Goal: Task Accomplishment & Management: Complete application form

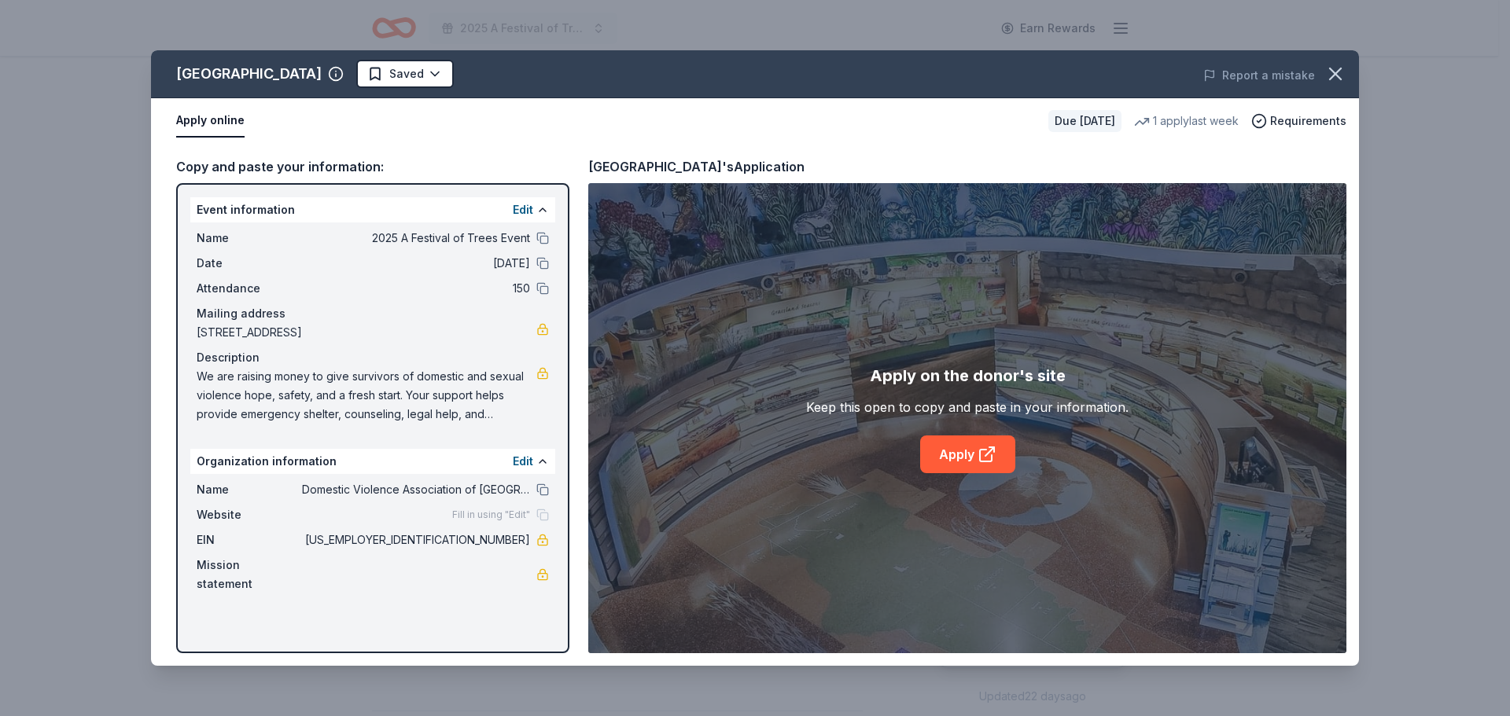
scroll to position [472, 0]
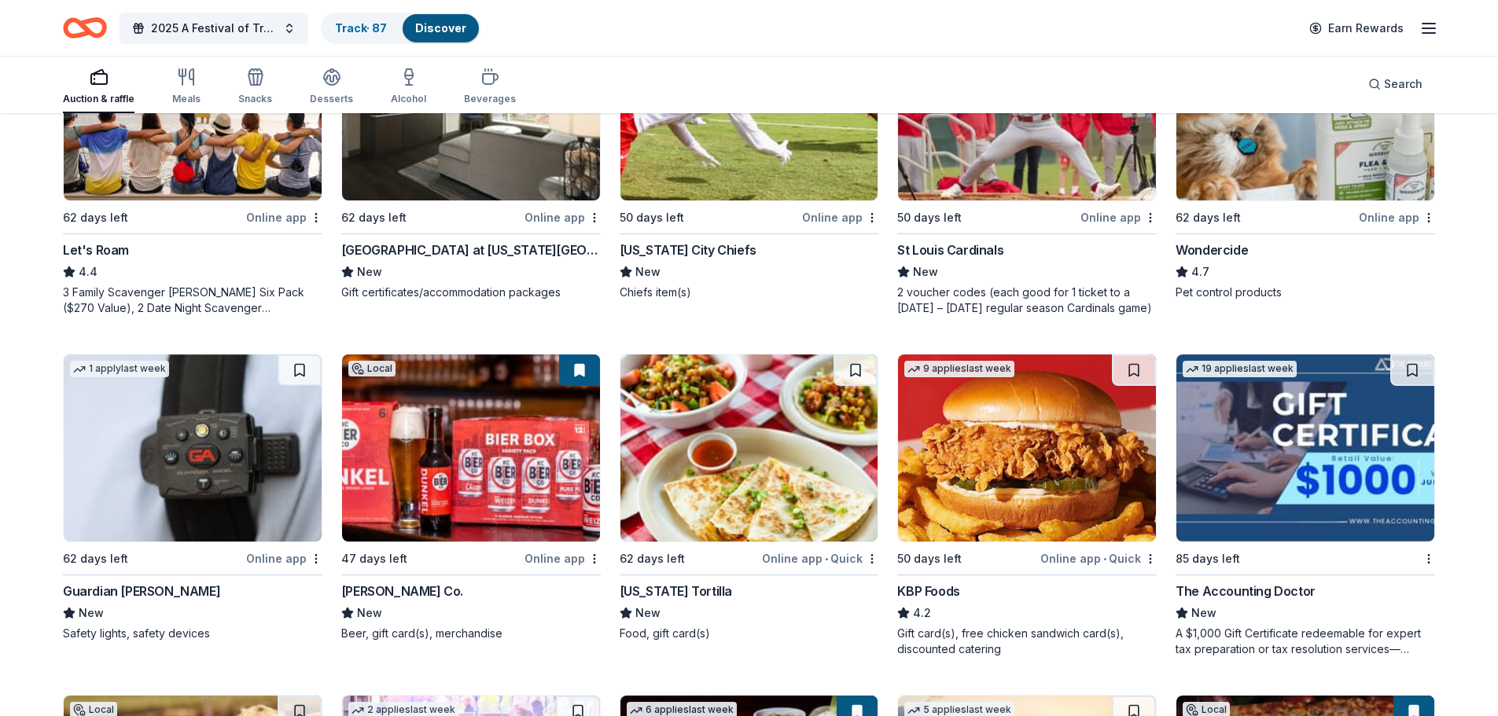
scroll to position [1022, 0]
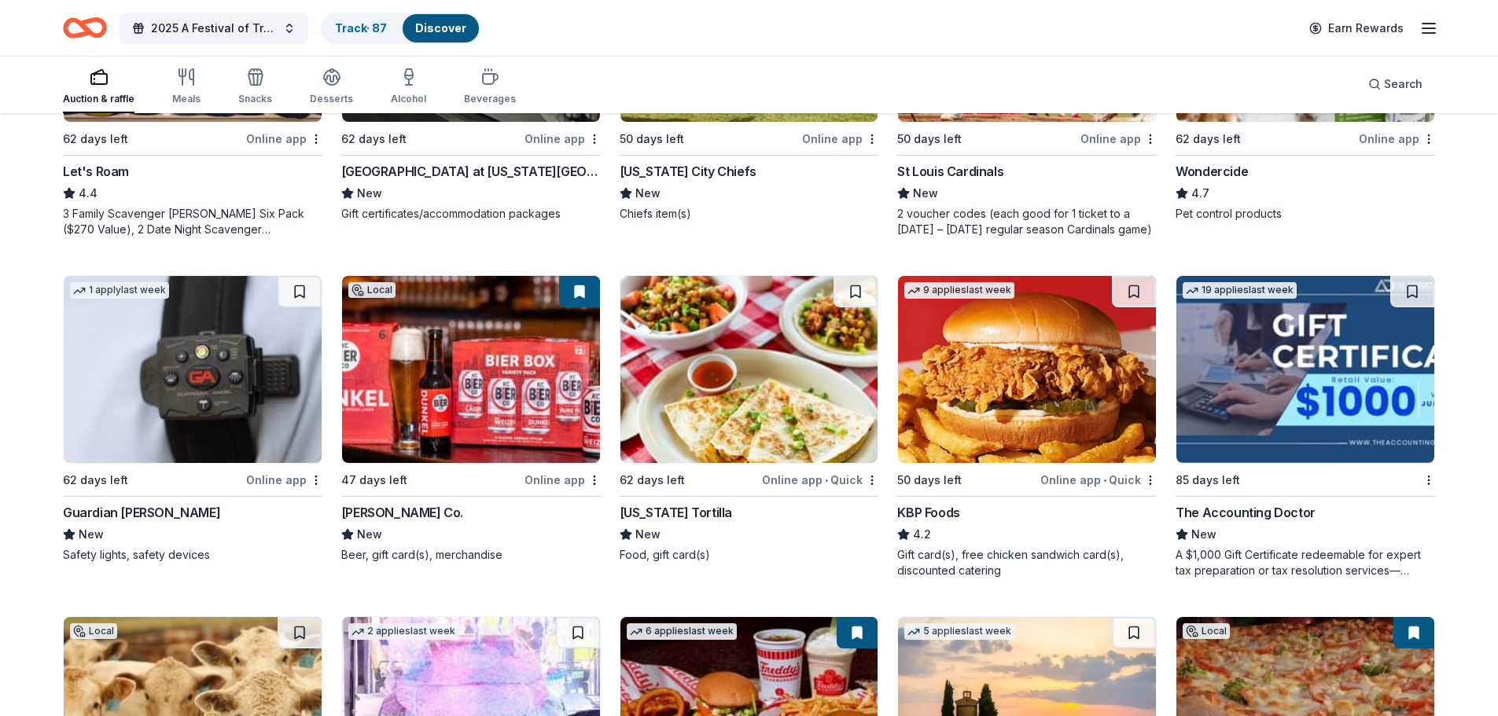
click at [968, 356] on img at bounding box center [1027, 369] width 258 height 187
click at [1373, 79] on div "Search" at bounding box center [1395, 84] width 54 height 19
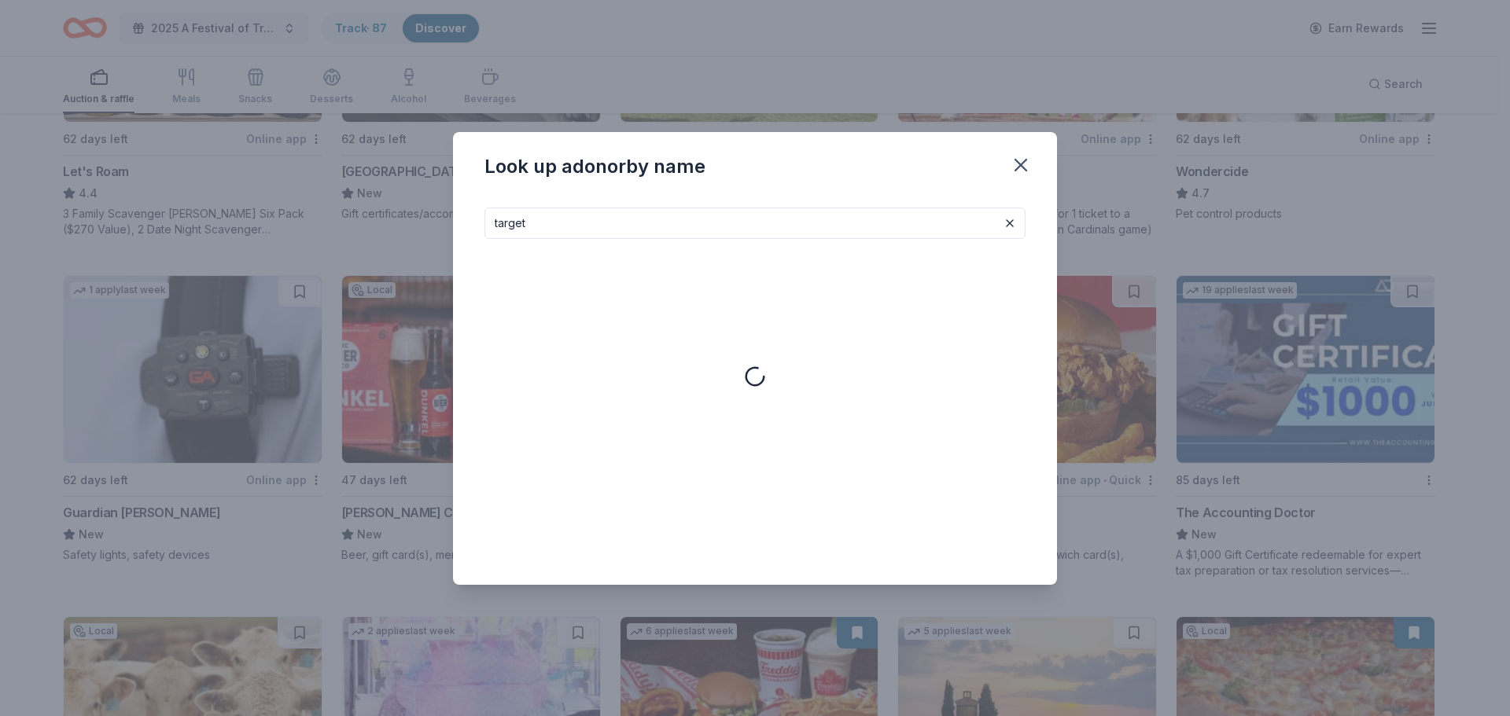
type input "target"
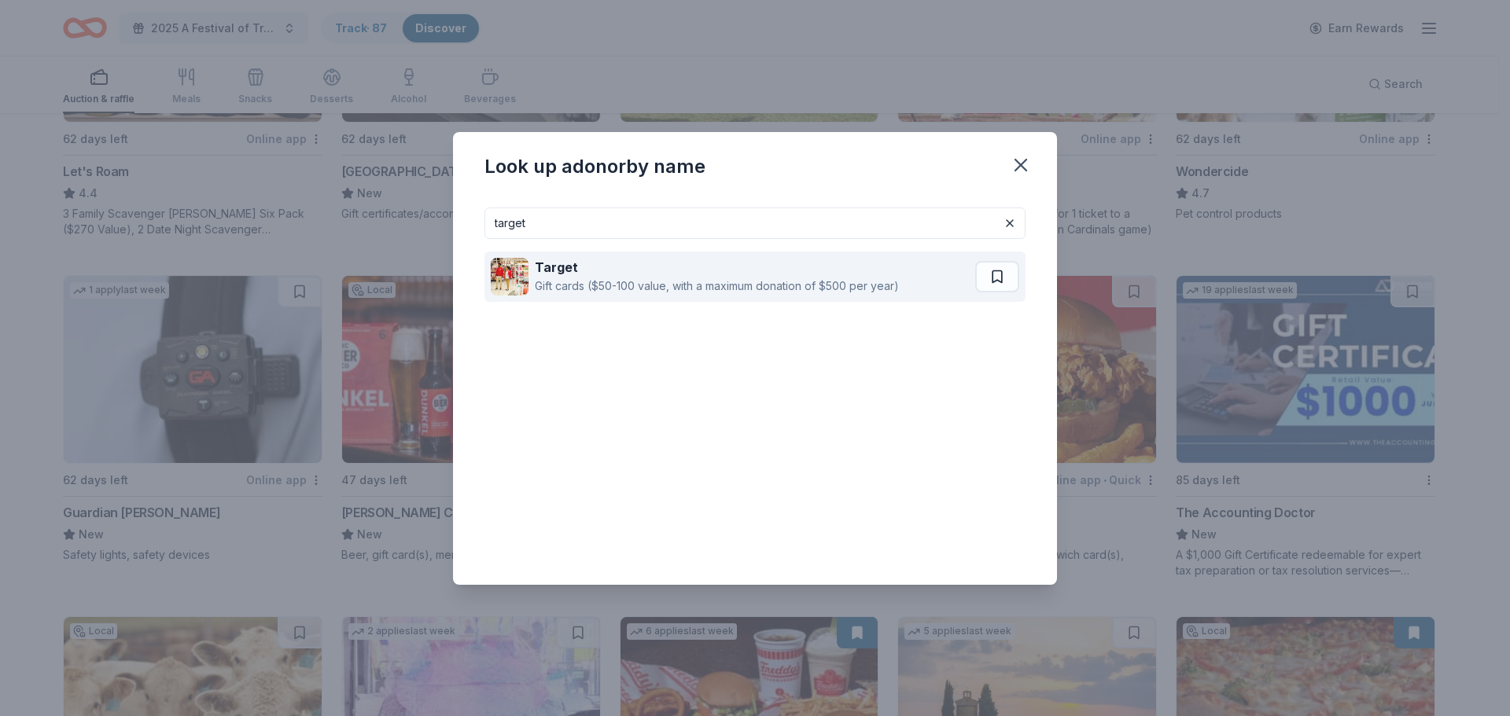
click at [563, 273] on strong "Target" at bounding box center [556, 268] width 43 height 16
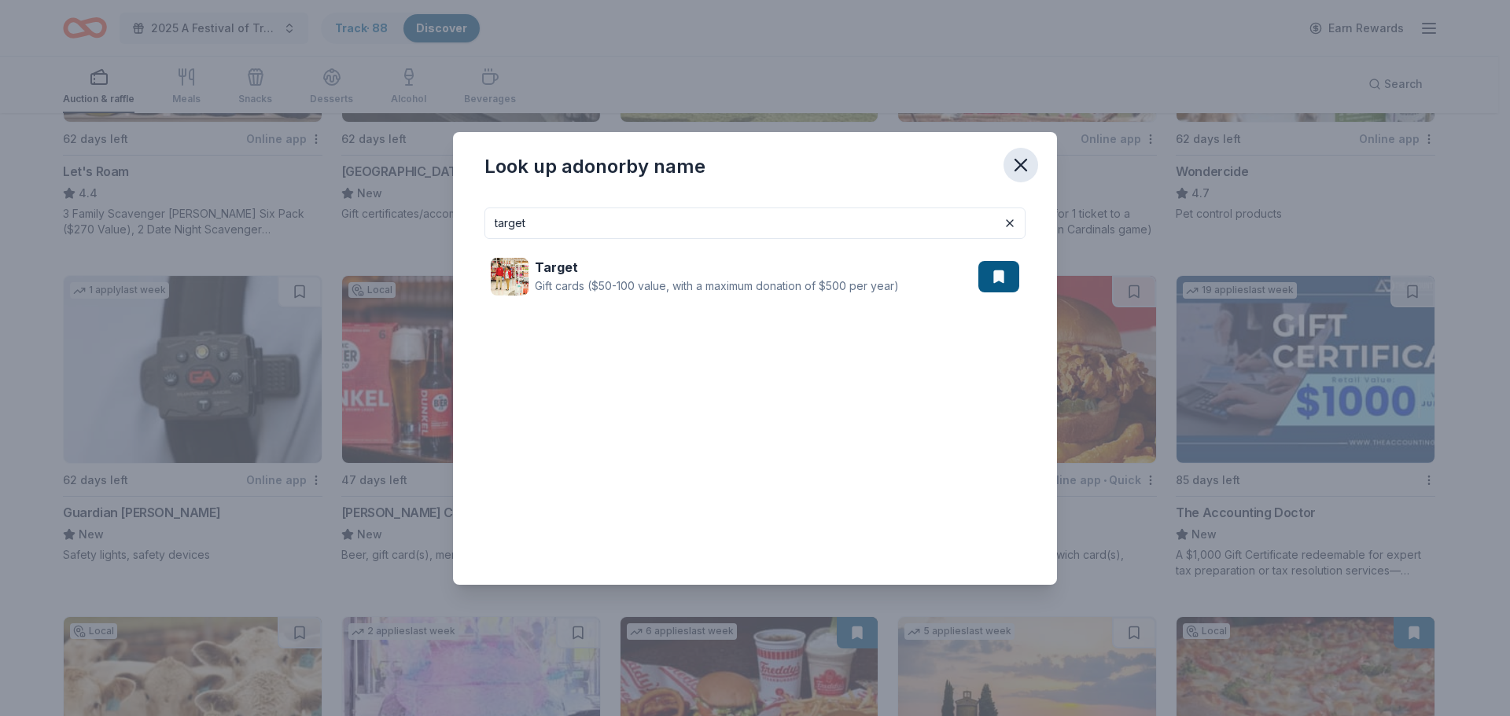
click at [1019, 156] on icon "button" at bounding box center [1021, 165] width 22 height 22
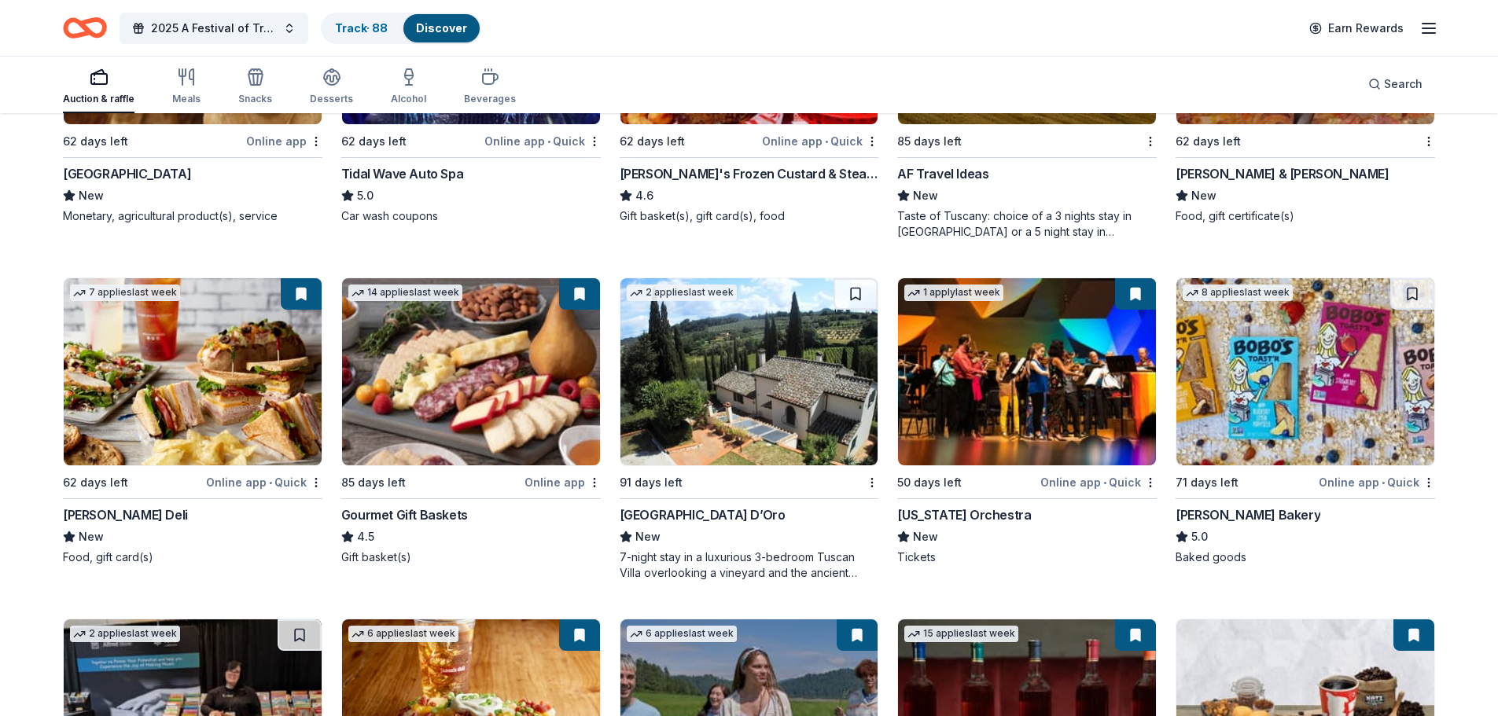
scroll to position [1730, 0]
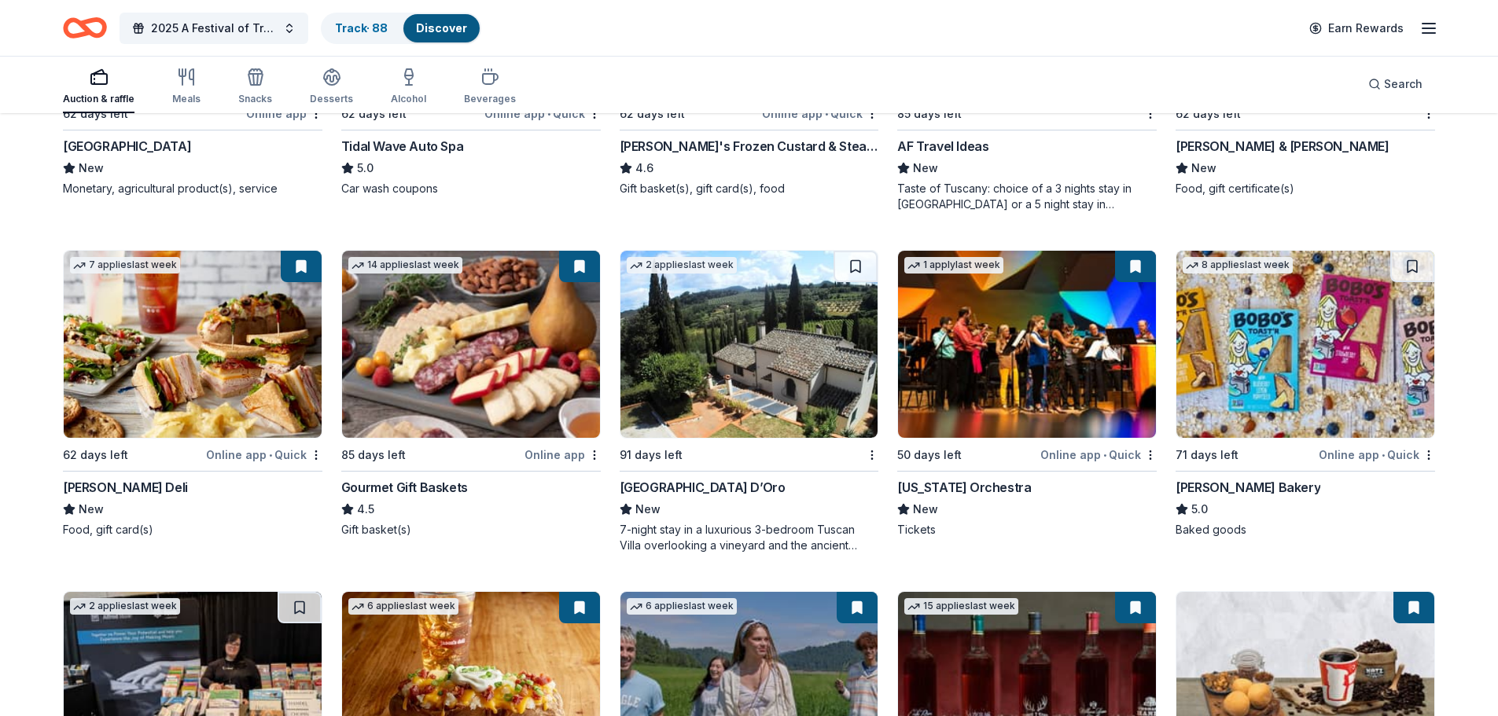
drag, startPoint x: 1473, startPoint y: 270, endPoint x: 1126, endPoint y: 236, distance: 348.5
click at [1126, 236] on div "1 apply last week Local 36 days left Online app Flint Hills Discovery Center Ne…" at bounding box center [749, 564] width 1372 height 4011
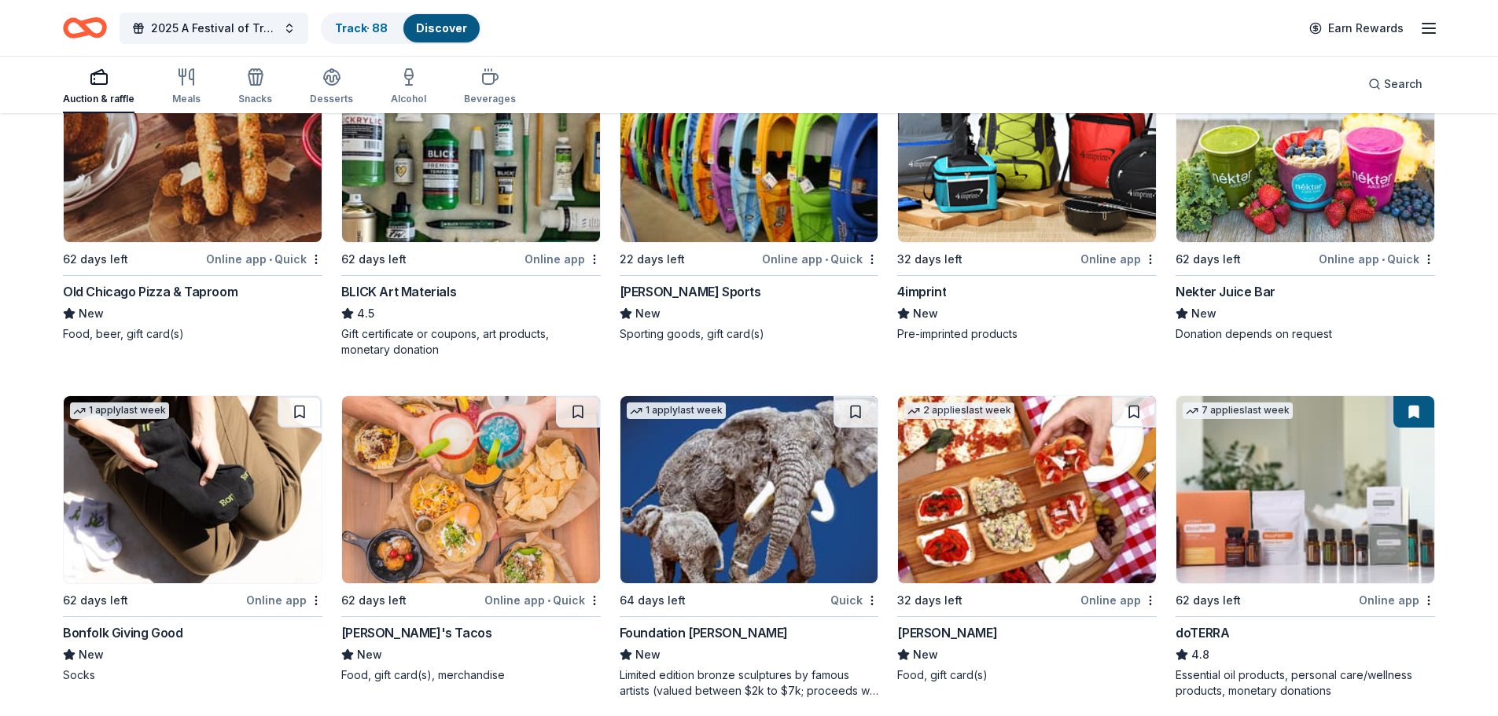
scroll to position [3303, 0]
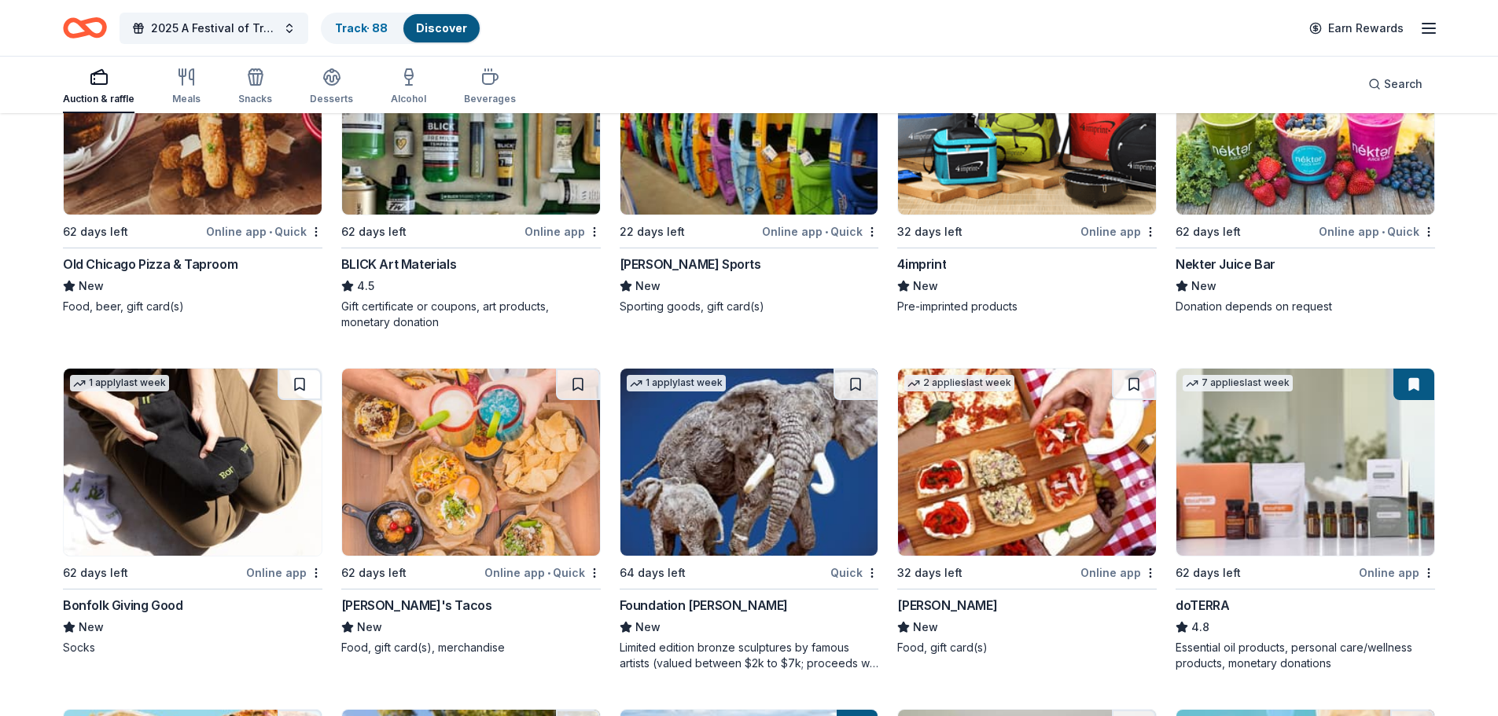
click at [1021, 469] on img at bounding box center [1027, 462] width 258 height 187
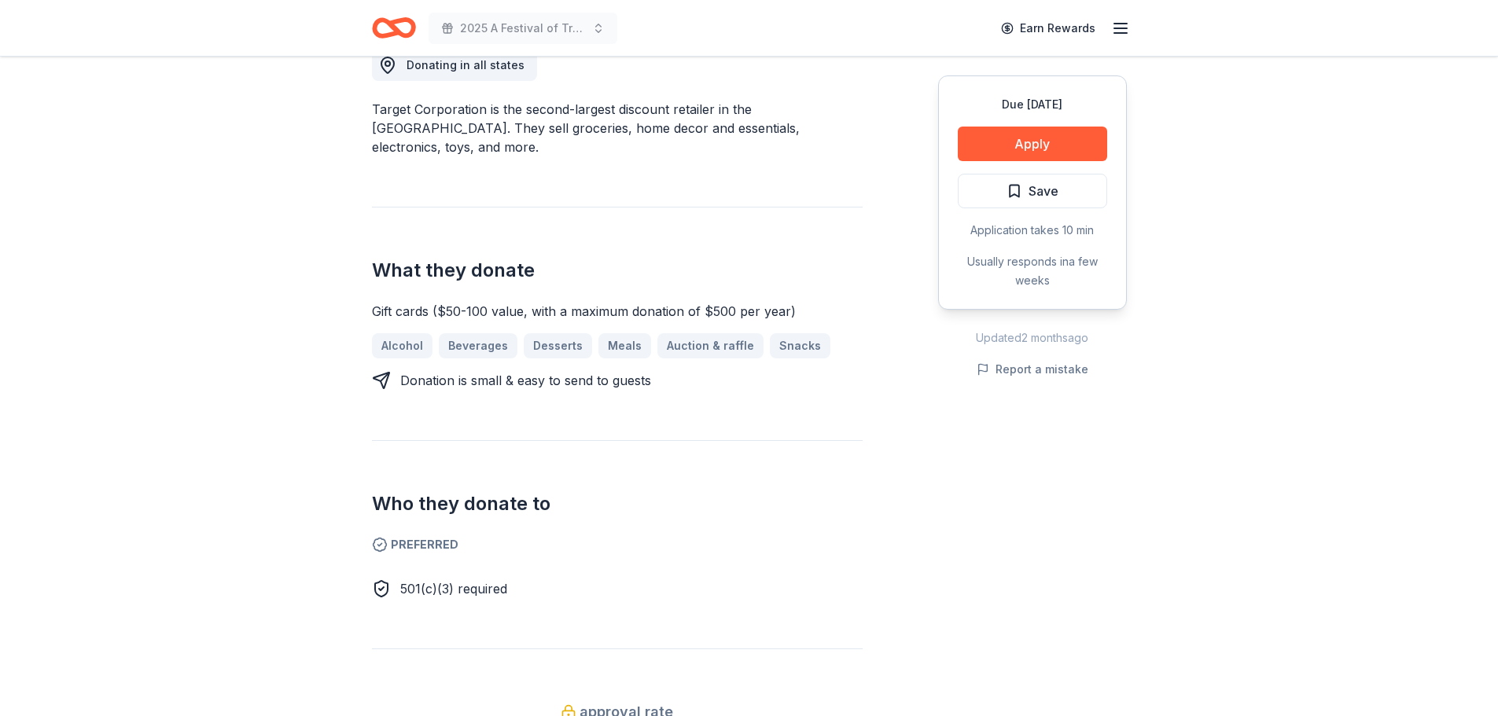
scroll to position [315, 0]
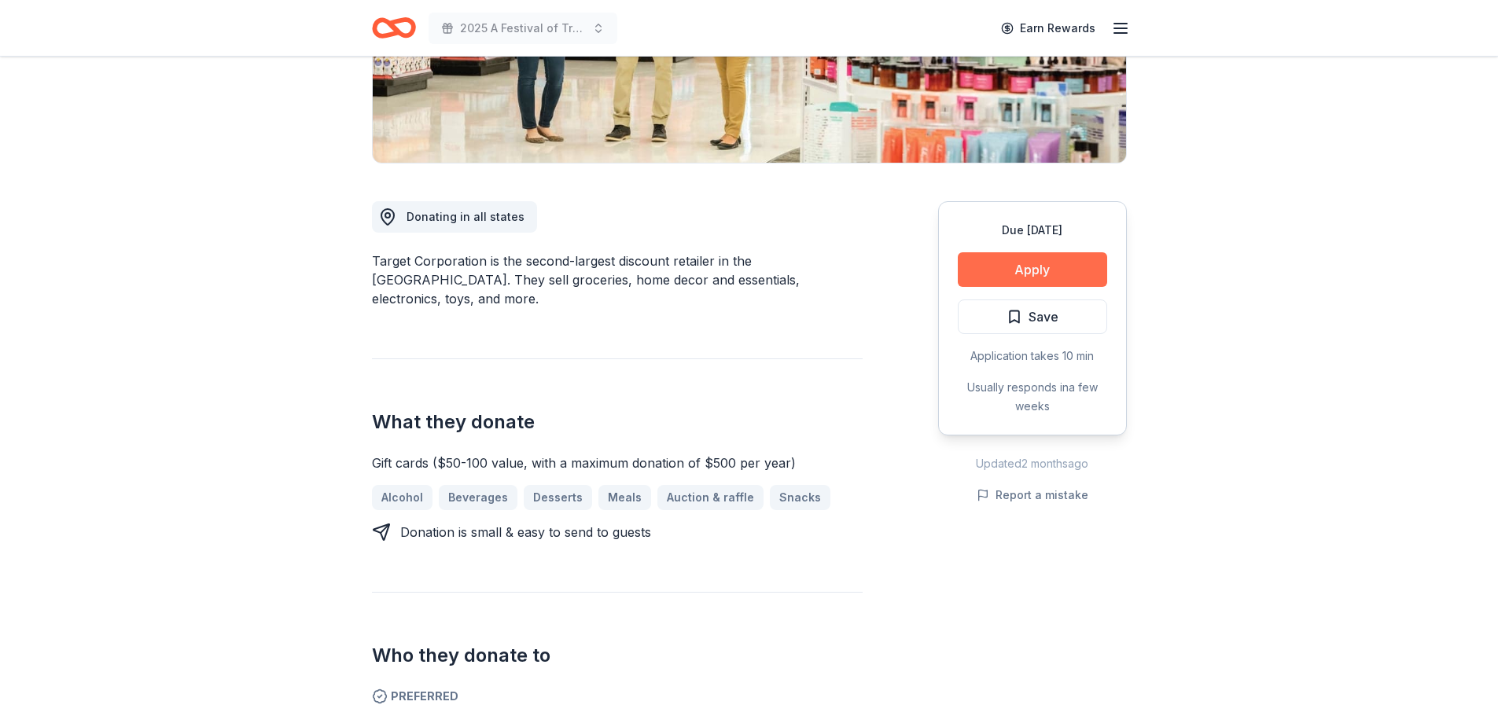
click at [1013, 267] on button "Apply" at bounding box center [1032, 269] width 149 height 35
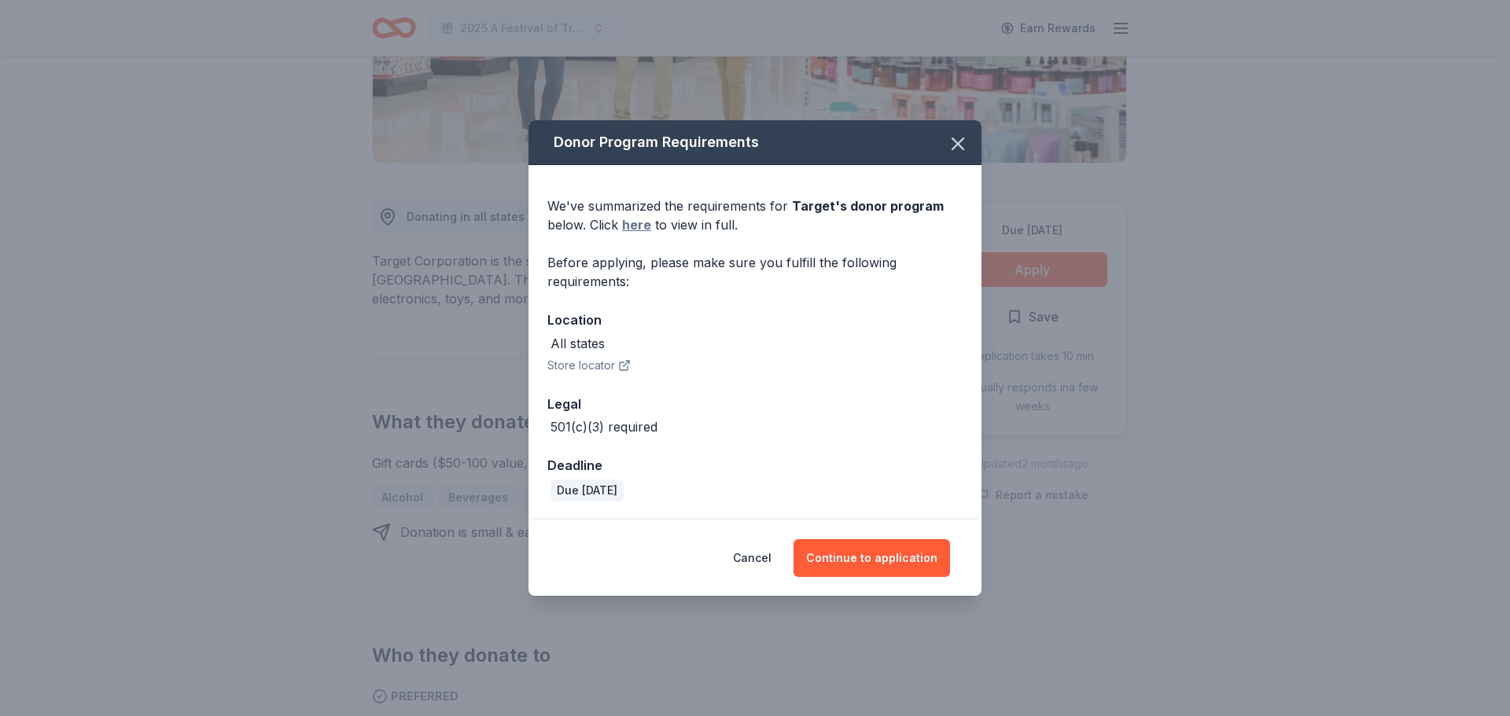
click at [632, 227] on link "here" at bounding box center [636, 224] width 29 height 19
click at [959, 149] on icon "button" at bounding box center [958, 144] width 22 height 22
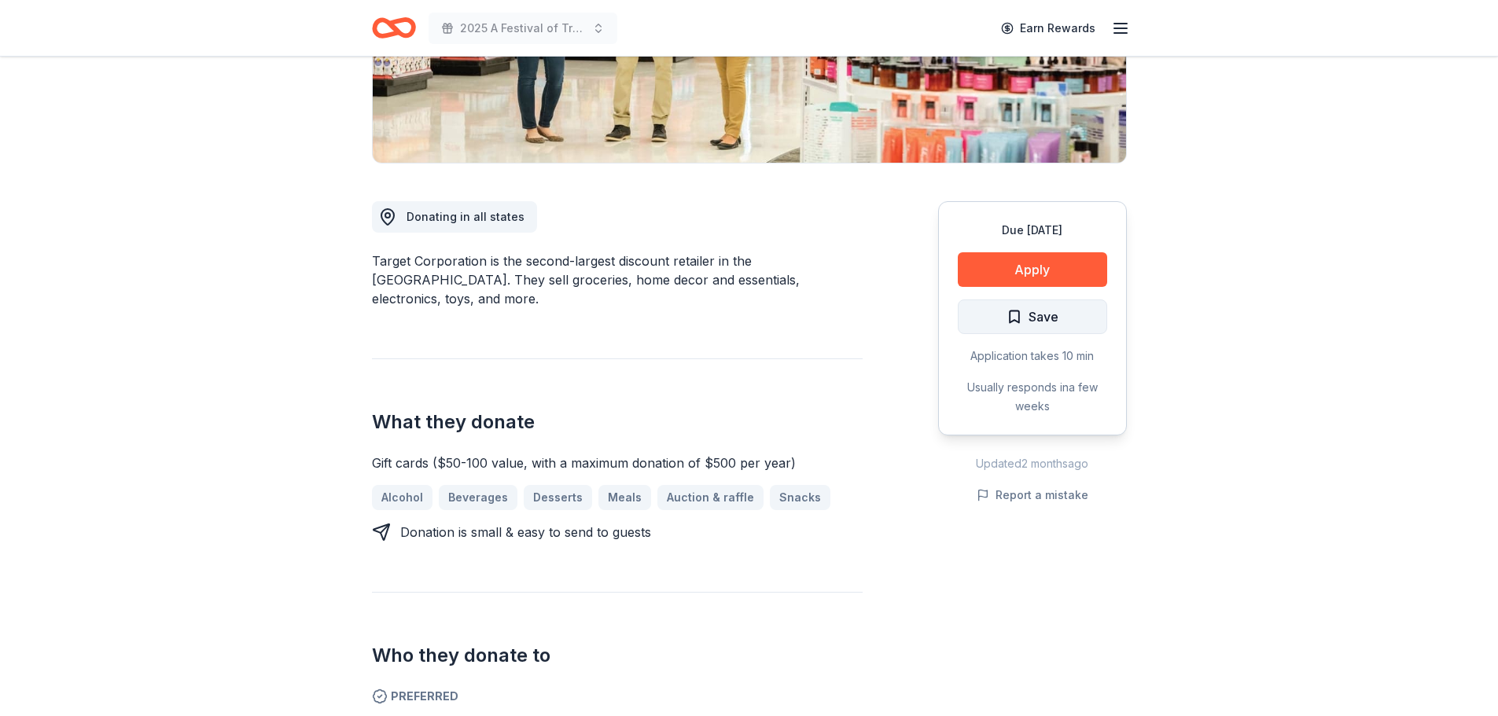
click at [1015, 315] on span "Save" at bounding box center [1033, 317] width 52 height 20
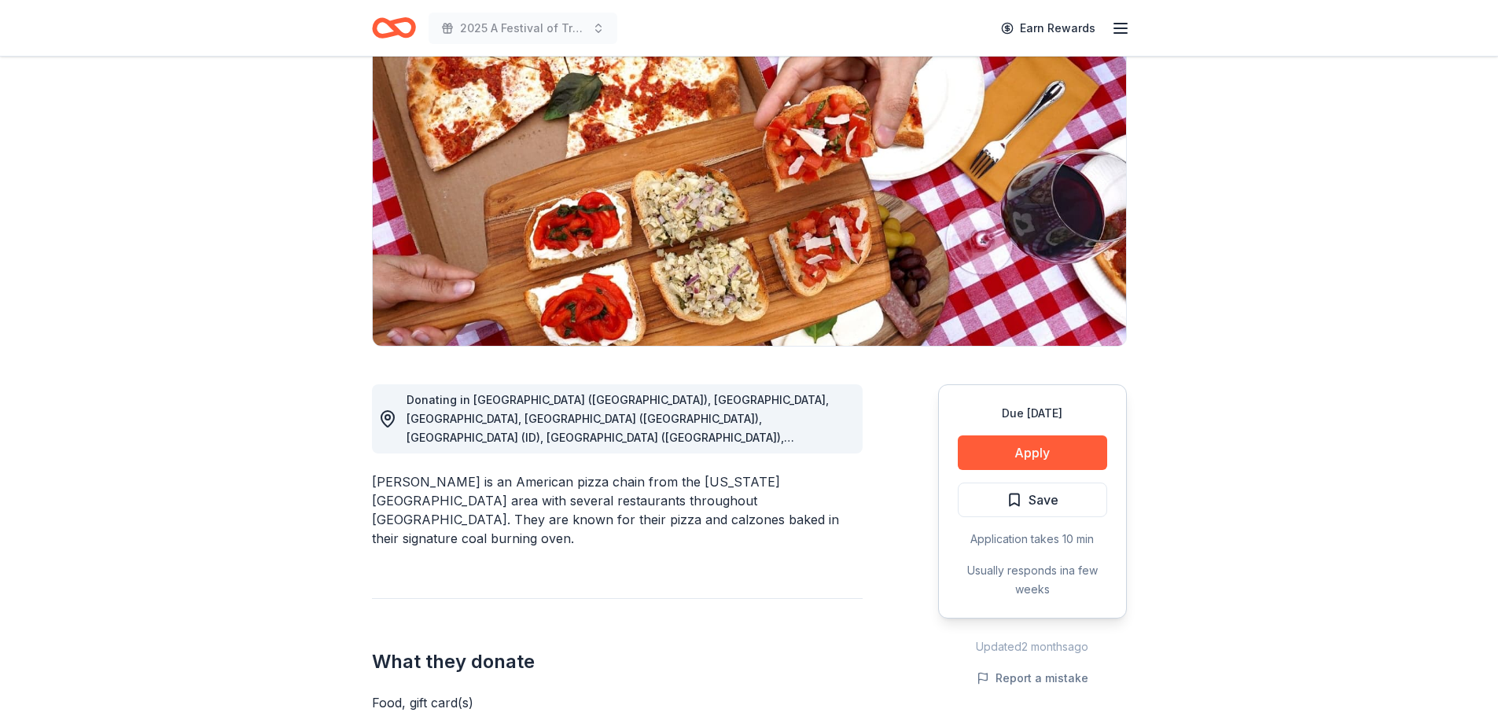
scroll to position [157, 0]
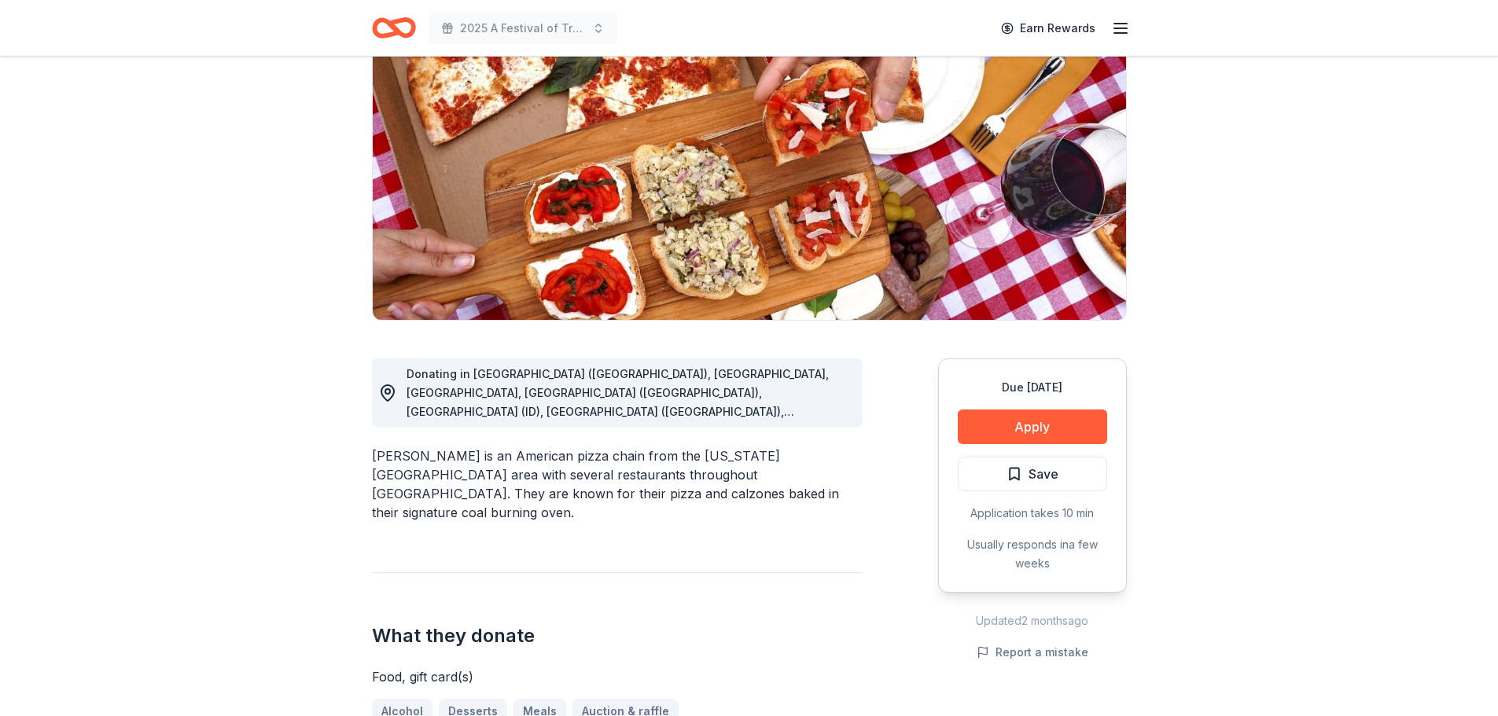
drag, startPoint x: 372, startPoint y: 459, endPoint x: 396, endPoint y: 460, distance: 24.4
click at [396, 460] on div "[PERSON_NAME] is an American pizza chain from the [US_STATE][GEOGRAPHIC_DATA] a…" at bounding box center [617, 485] width 491 height 76
drag, startPoint x: 428, startPoint y: 461, endPoint x: 358, endPoint y: 458, distance: 70.1
click at [389, 460] on div "[PERSON_NAME] is an American pizza chain from the [US_STATE][GEOGRAPHIC_DATA] a…" at bounding box center [617, 485] width 491 height 76
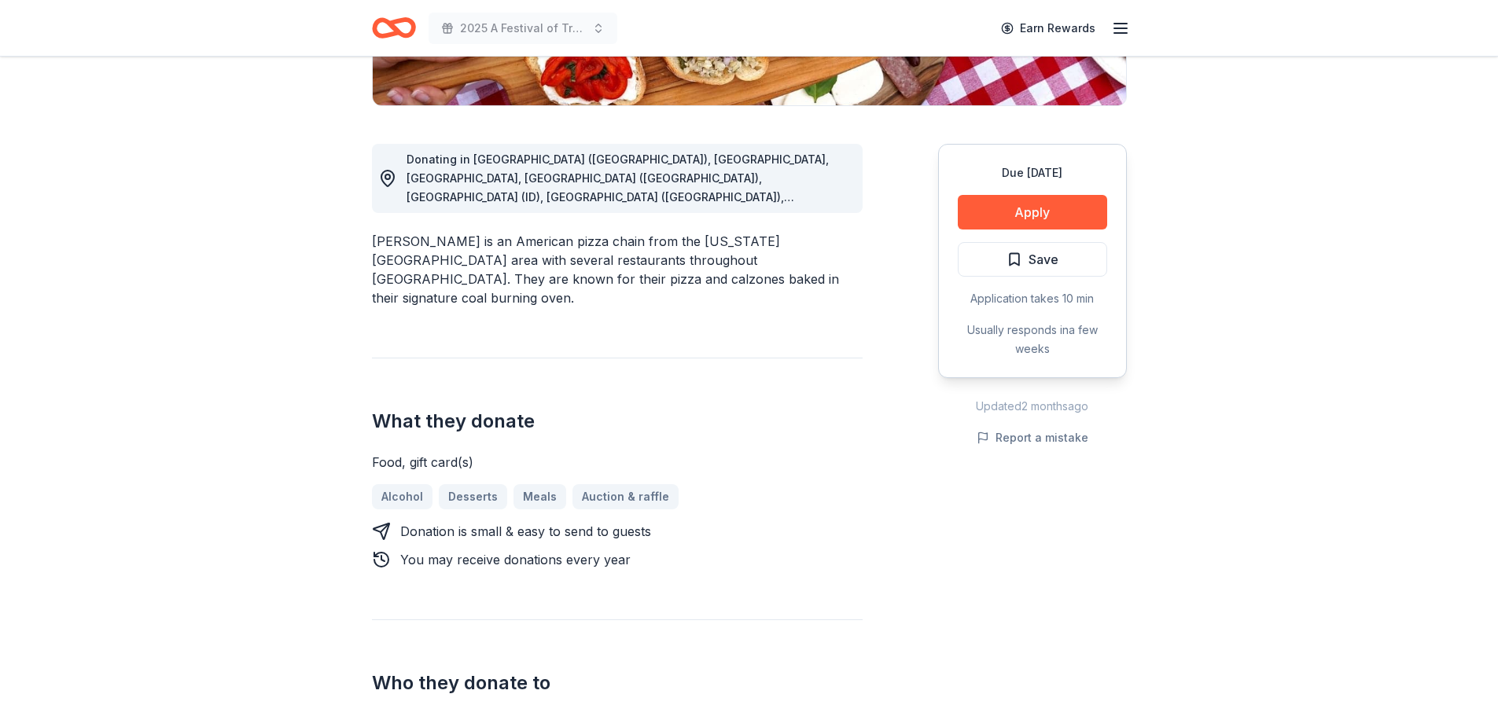
scroll to position [315, 0]
